Goal: Transaction & Acquisition: Purchase product/service

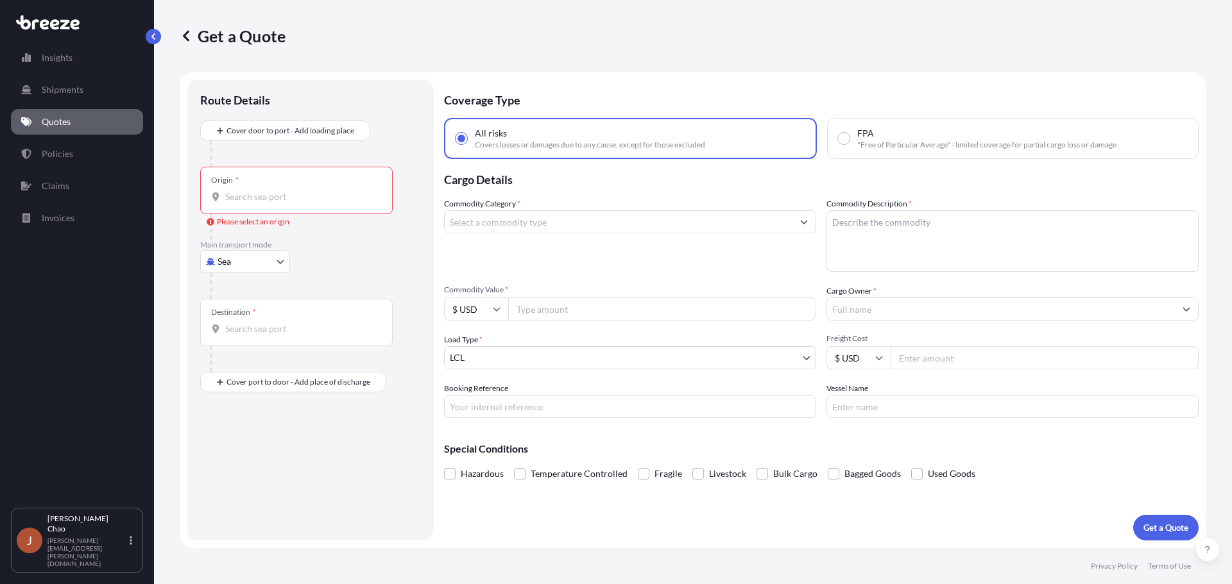
select select "Sea"
select select "1"
click at [941, 85] on p "Coverage Type" at bounding box center [821, 99] width 754 height 38
click at [393, 278] on div at bounding box center [315, 286] width 210 height 26
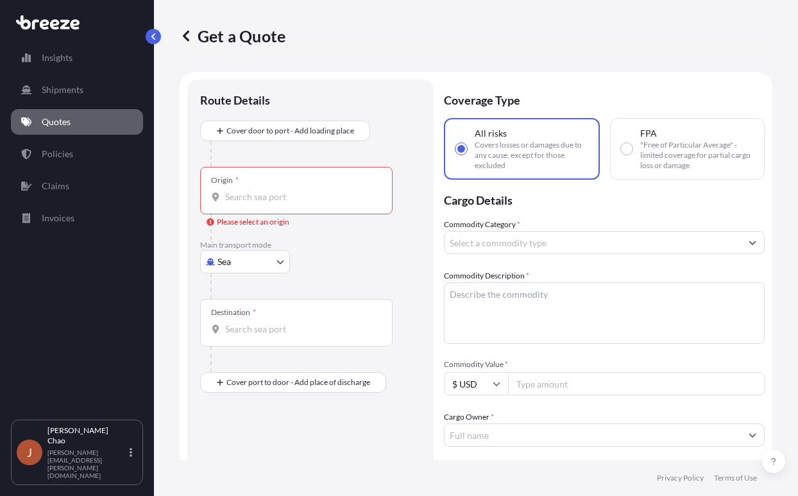
click at [305, 207] on div "Origin *" at bounding box center [296, 190] width 192 height 47
click at [305, 203] on input "Origin * Please select an origin" at bounding box center [300, 196] width 151 height 13
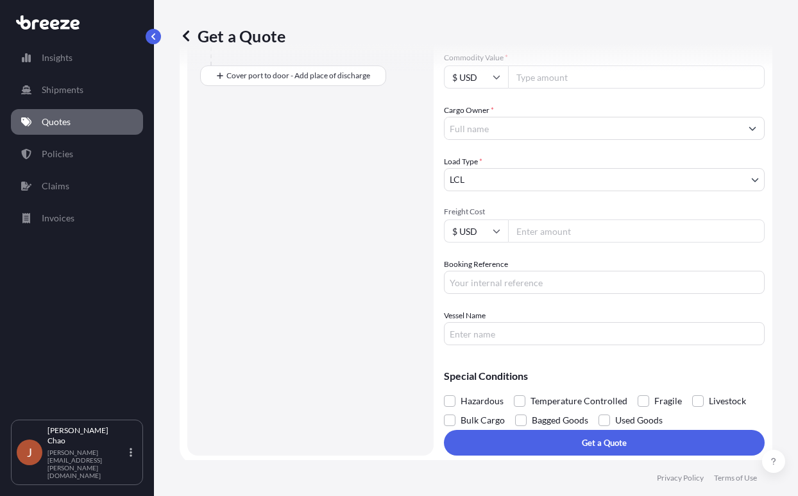
scroll to position [310, 0]
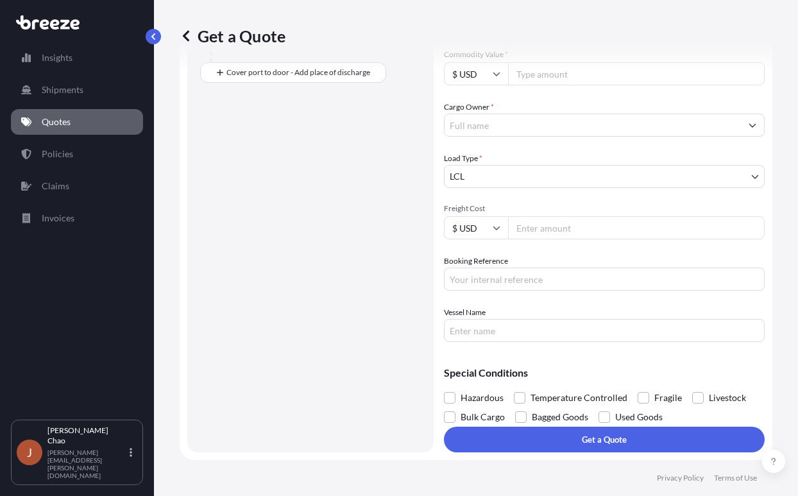
click at [513, 171] on body "Insights Shipments Quotes Policies Claims Invoices J [PERSON_NAME] [PERSON_NAME…" at bounding box center [399, 248] width 798 height 496
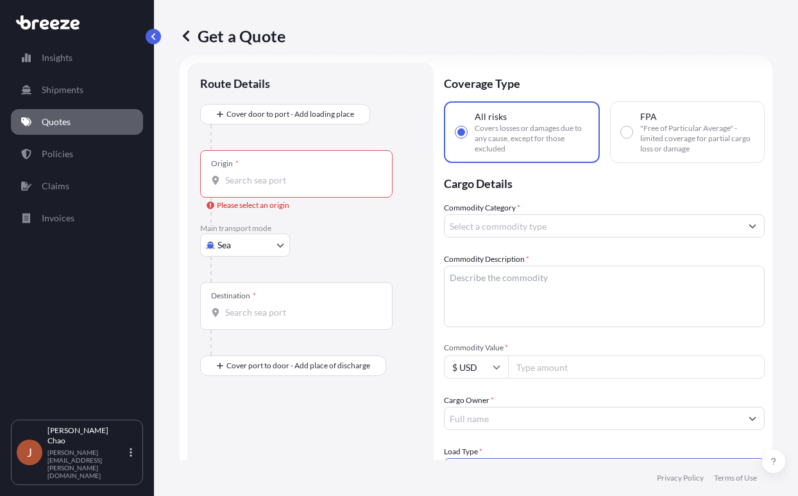
scroll to position [0, 0]
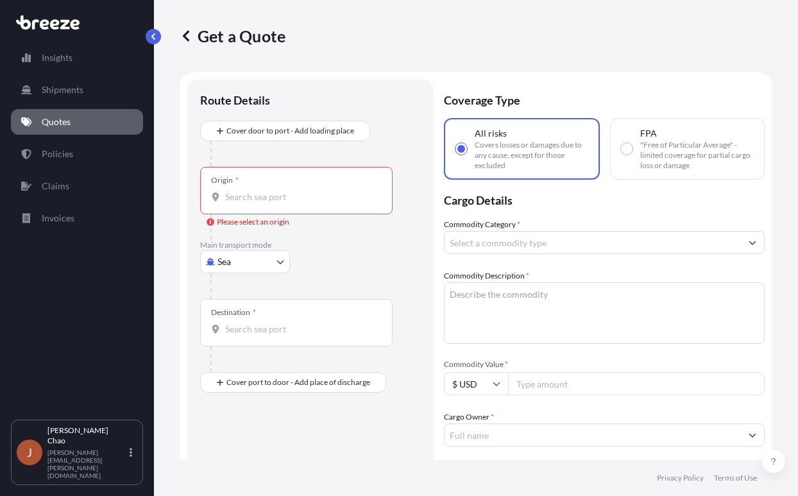
click at [344, 203] on div "Origin *" at bounding box center [296, 190] width 192 height 47
click at [344, 203] on input "Origin * Please select an origin" at bounding box center [300, 196] width 151 height 13
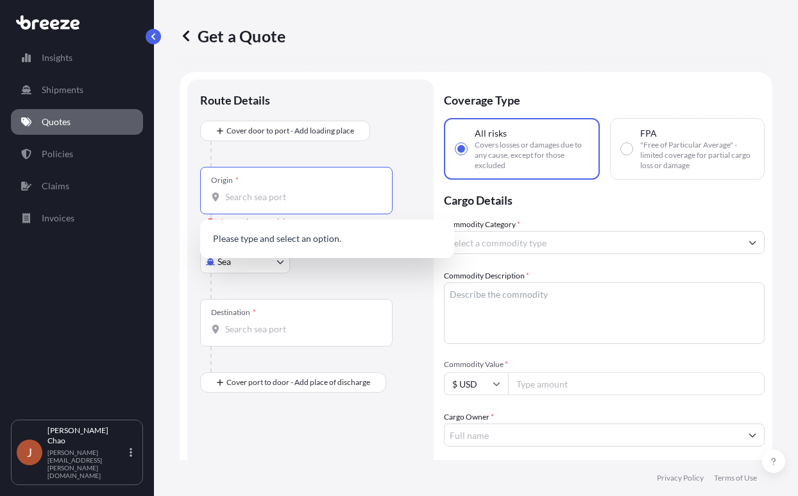
click at [406, 321] on div "Destination *" at bounding box center [310, 335] width 221 height 73
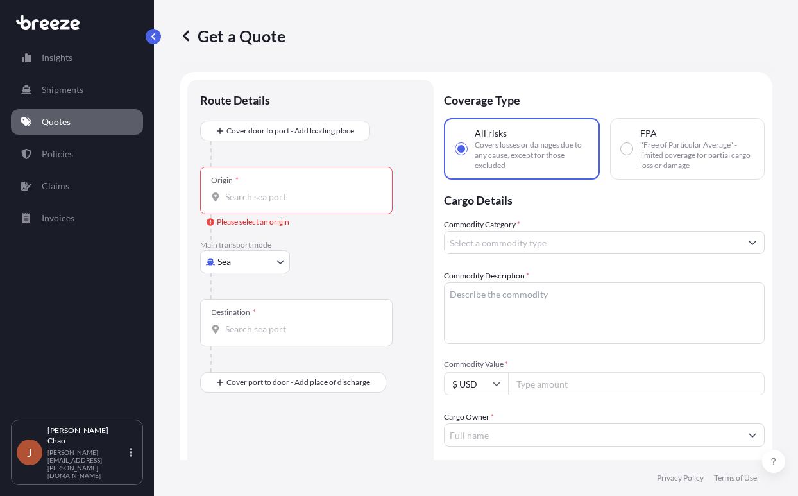
click at [273, 431] on div "Route Details Cover door to port - Add loading place Place of loading Road Road…" at bounding box center [310, 420] width 221 height 657
